Goal: Navigation & Orientation: Find specific page/section

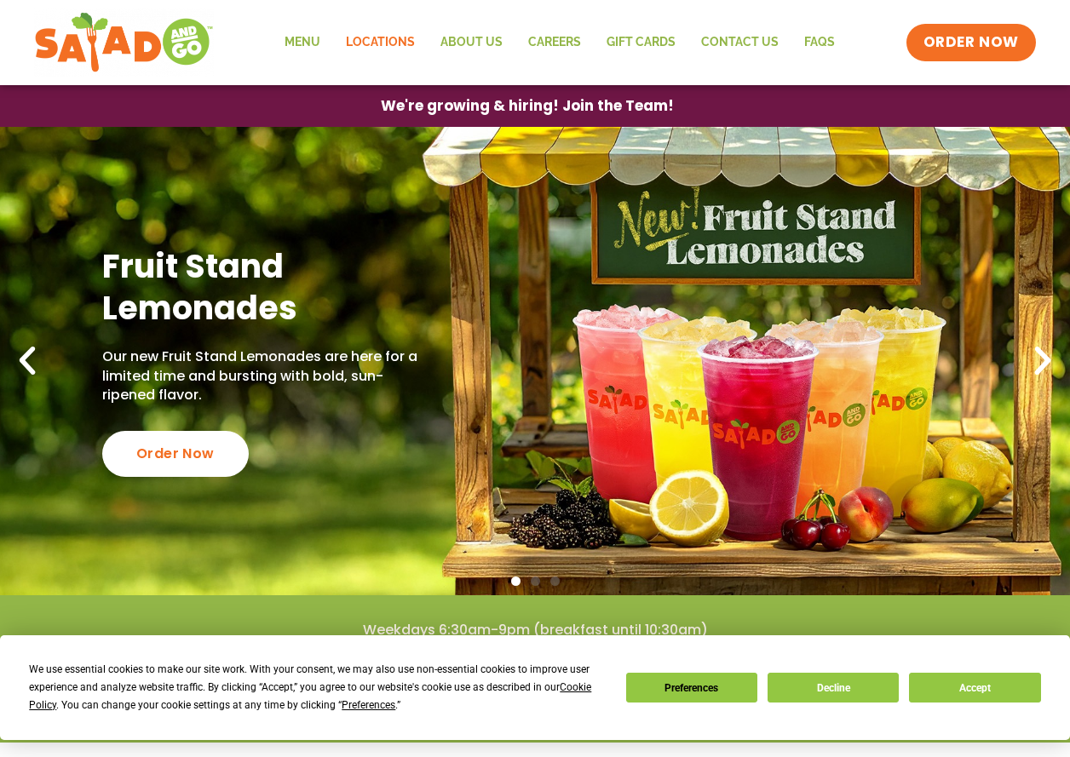
click at [376, 31] on link "Locations" at bounding box center [380, 42] width 95 height 39
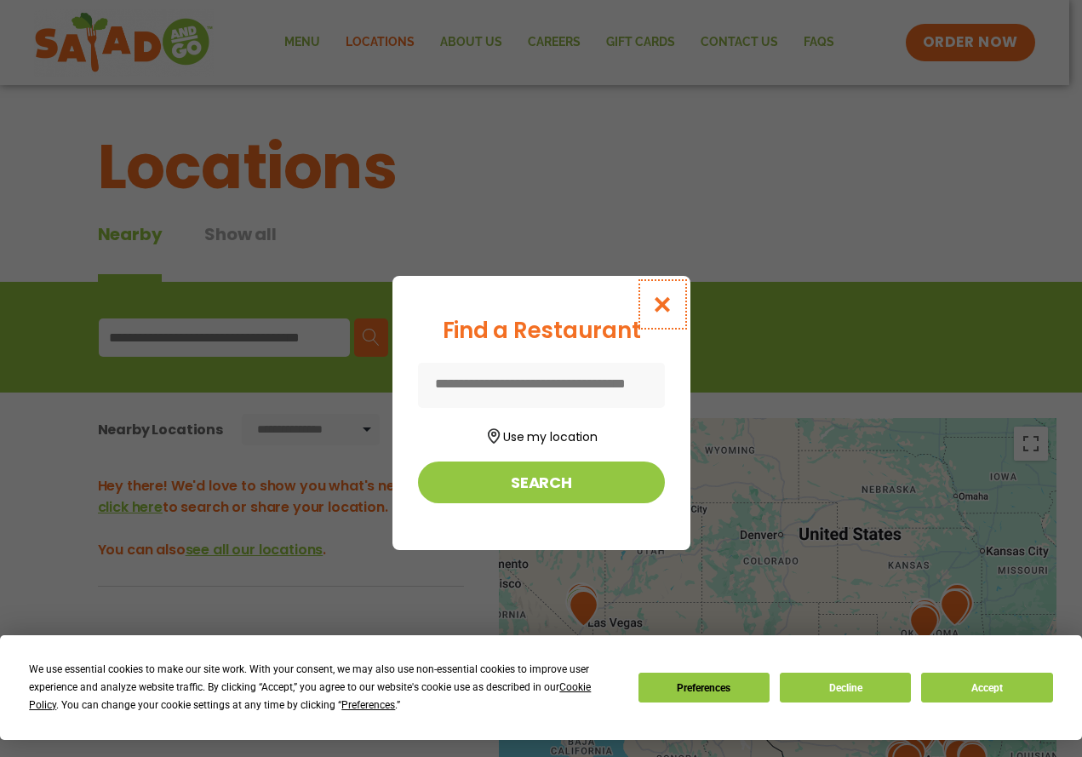
click at [672, 303] on icon "Close modal" at bounding box center [661, 305] width 21 height 18
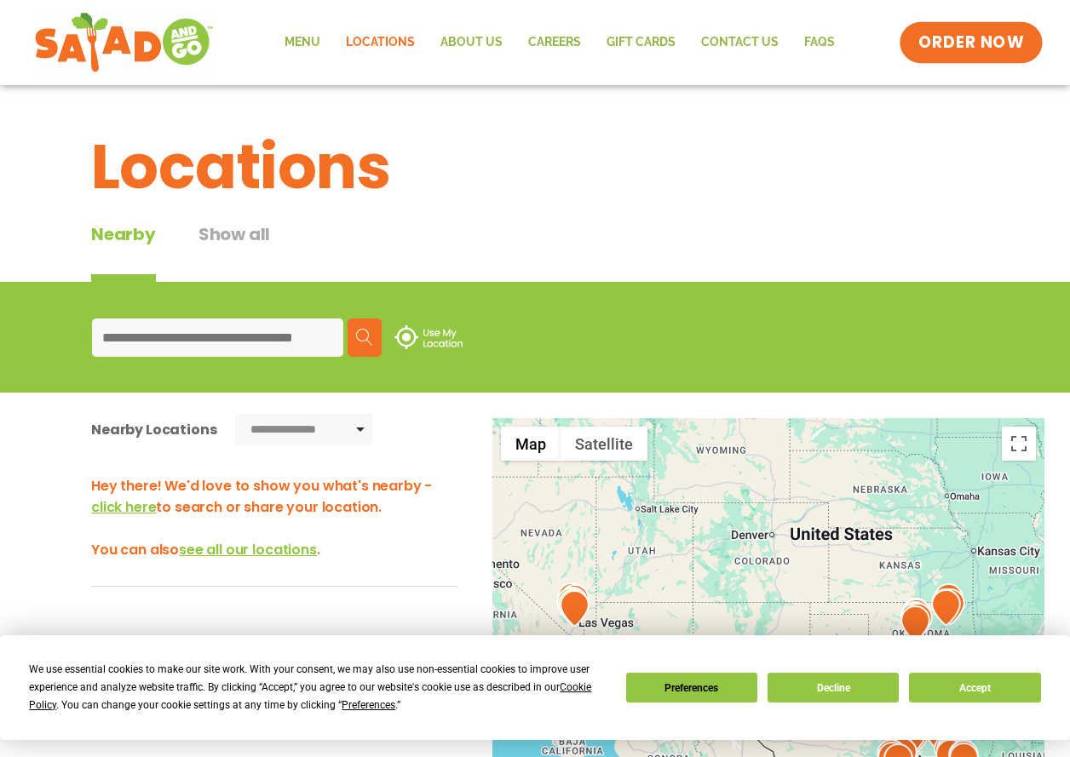
click at [958, 49] on span "ORDER NOW" at bounding box center [971, 43] width 106 height 22
